Goal: Complete application form

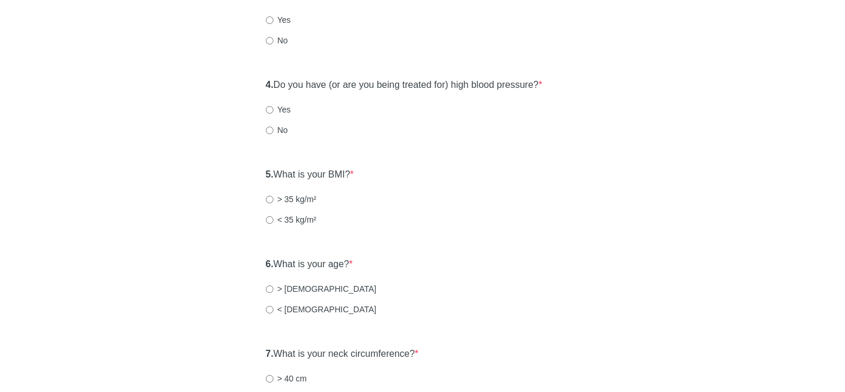
scroll to position [313, 0]
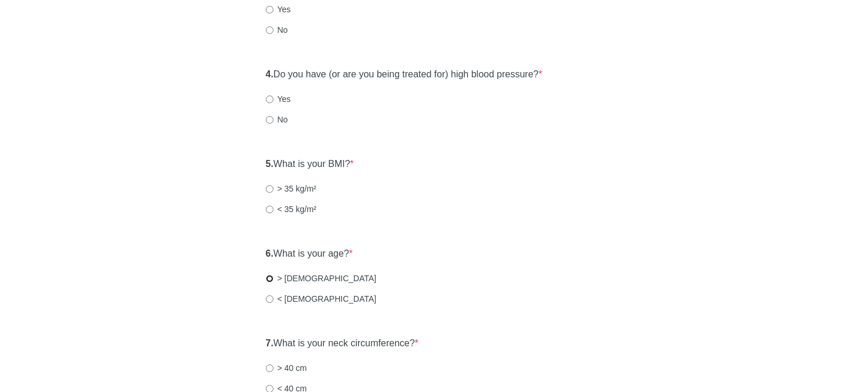
click at [266, 277] on input "> [DEMOGRAPHIC_DATA]" at bounding box center [270, 279] width 8 height 8
radio input "true"
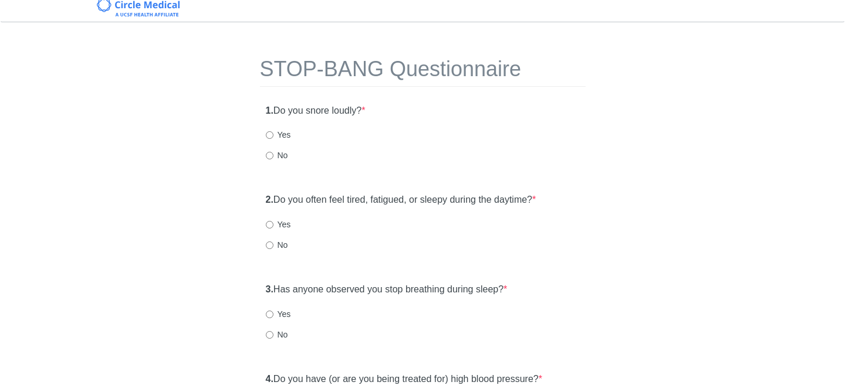
scroll to position [7, 0]
click at [271, 159] on input "No" at bounding box center [270, 157] width 8 height 8
radio input "true"
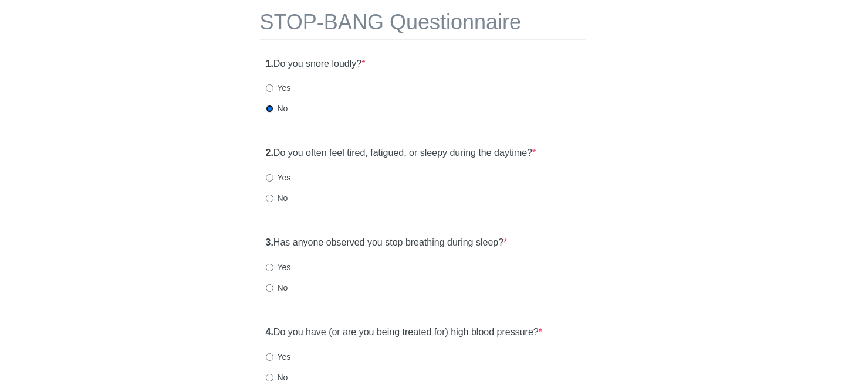
scroll to position [59, 0]
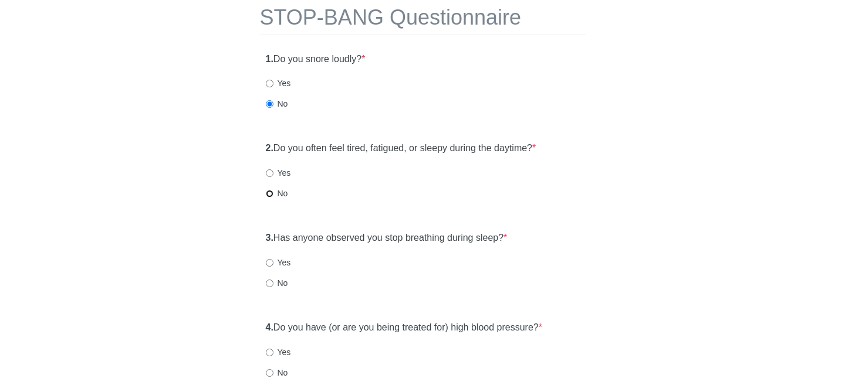
click at [270, 197] on input "No" at bounding box center [270, 194] width 8 height 8
radio input "true"
click at [272, 350] on input "Yes" at bounding box center [270, 353] width 8 height 8
radio input "true"
click at [282, 283] on label "No" at bounding box center [277, 283] width 22 height 12
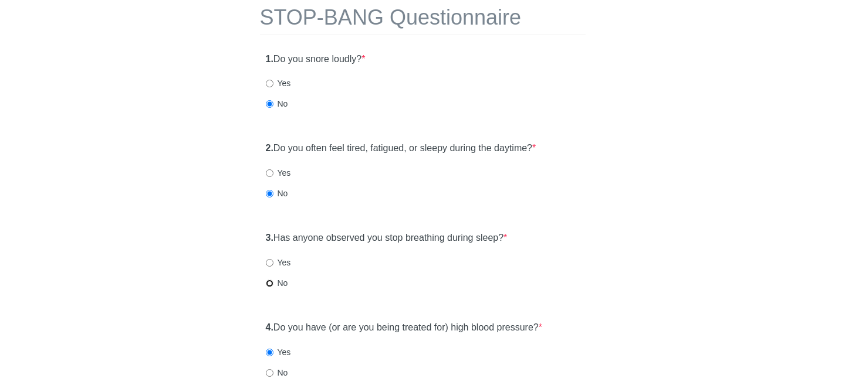
click at [273, 283] on input "No" at bounding box center [270, 284] width 8 height 8
radio input "true"
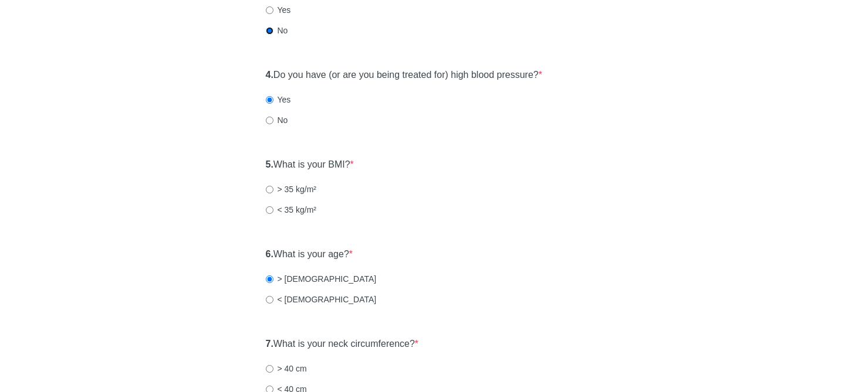
scroll to position [321, 0]
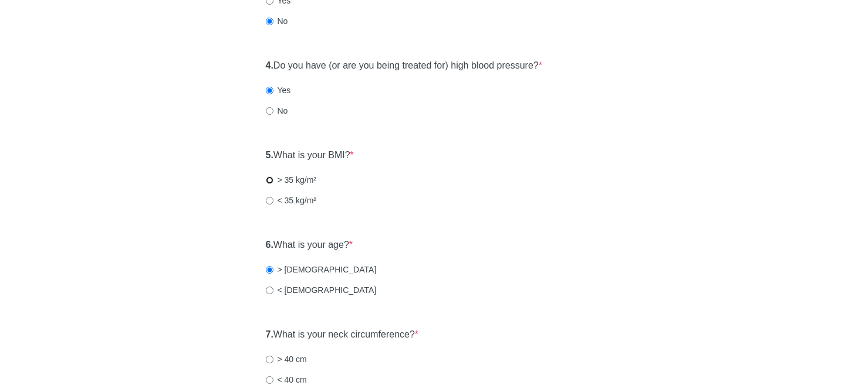
click at [268, 180] on input "> 35 kg/m²" at bounding box center [270, 181] width 8 height 8
radio input "true"
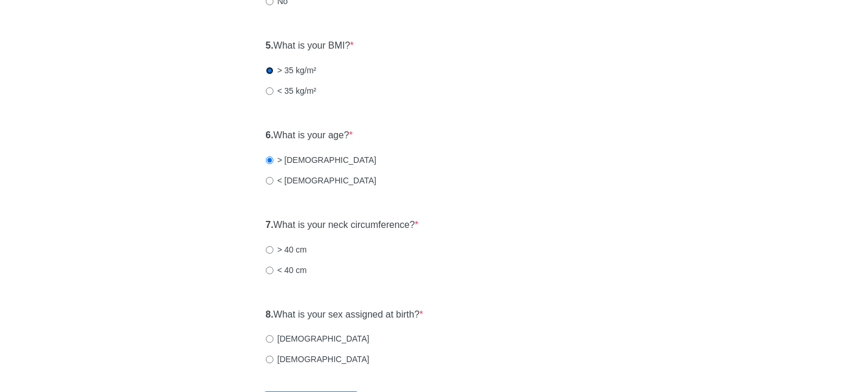
scroll to position [438, 0]
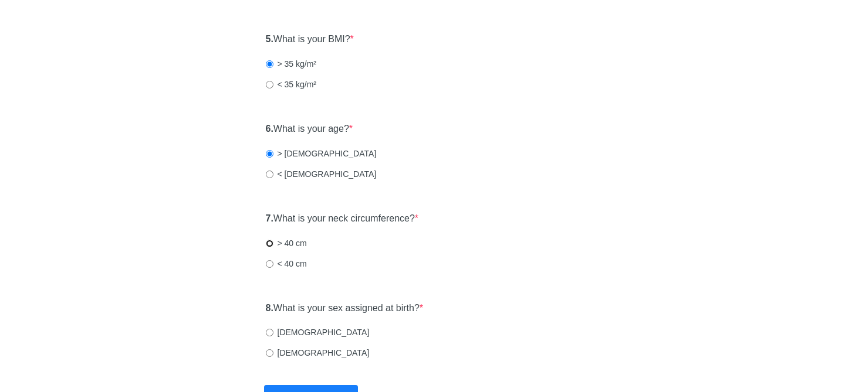
click at [269, 240] on input "> 40 cm" at bounding box center [270, 244] width 8 height 8
radio input "true"
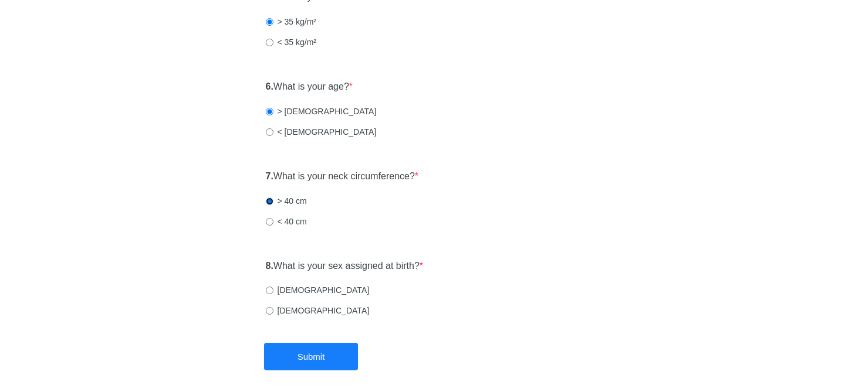
scroll to position [490, 0]
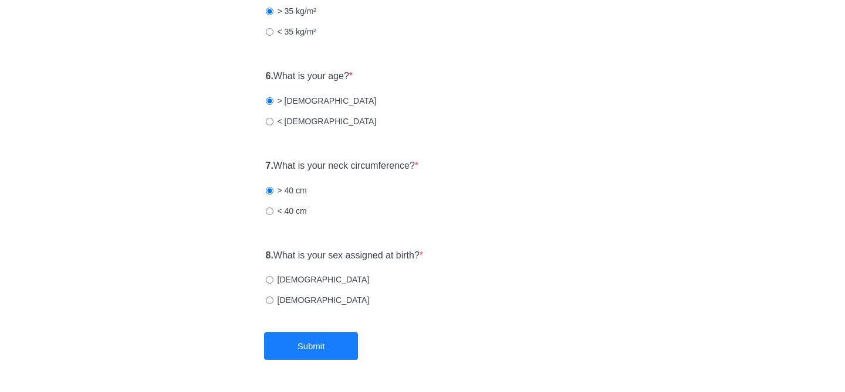
click at [269, 296] on label "[DEMOGRAPHIC_DATA]" at bounding box center [318, 300] width 104 height 12
click at [269, 297] on input "[DEMOGRAPHIC_DATA]" at bounding box center [270, 301] width 8 height 8
radio input "true"
click at [287, 334] on button "Submit" at bounding box center [311, 347] width 94 height 28
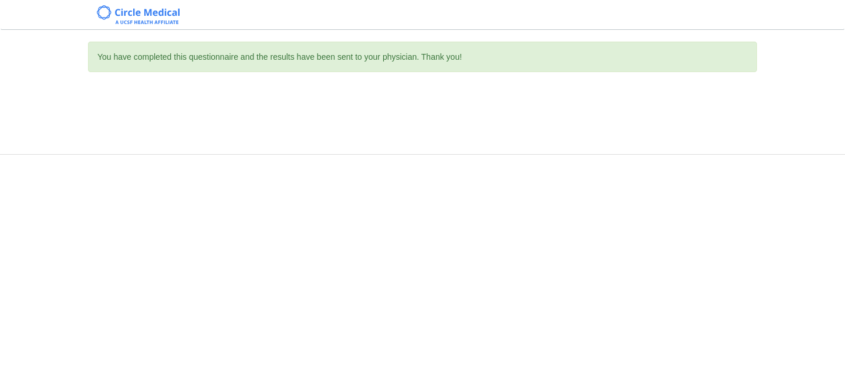
scroll to position [0, 0]
